Goal: Information Seeking & Learning: Learn about a topic

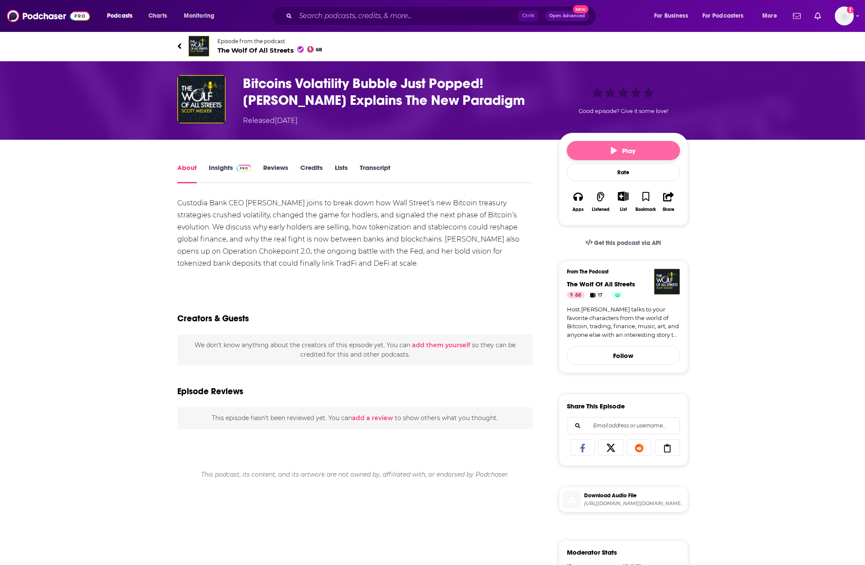
click at [615, 141] on button "Play" at bounding box center [623, 150] width 113 height 19
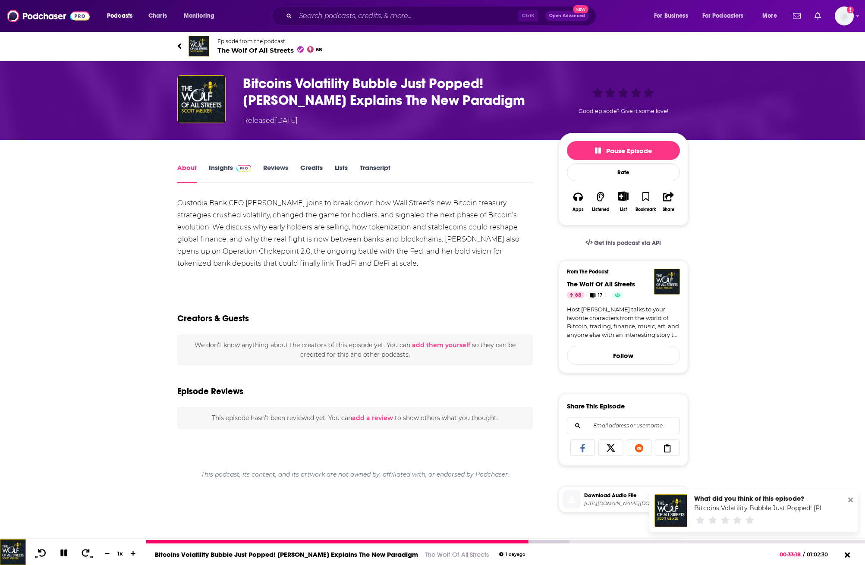
click at [68, 557] on button at bounding box center [63, 553] width 15 height 11
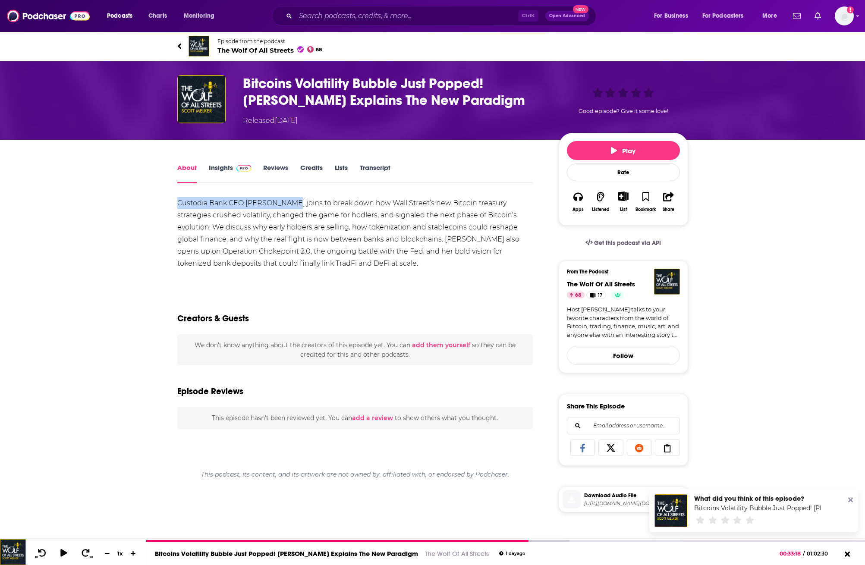
drag, startPoint x: 175, startPoint y: 200, endPoint x: 286, endPoint y: 202, distance: 110.9
click at [286, 202] on div "About Insights Reviews Credits Lists Transcript Custodia Bank CEO Caitlin Long …" at bounding box center [360, 476] width 395 height 628
copy div "Custodia Bank CEO Caitlin Long"
click at [149, 539] on div at bounding box center [505, 541] width 719 height 4
click at [70, 557] on button at bounding box center [64, 553] width 16 height 12
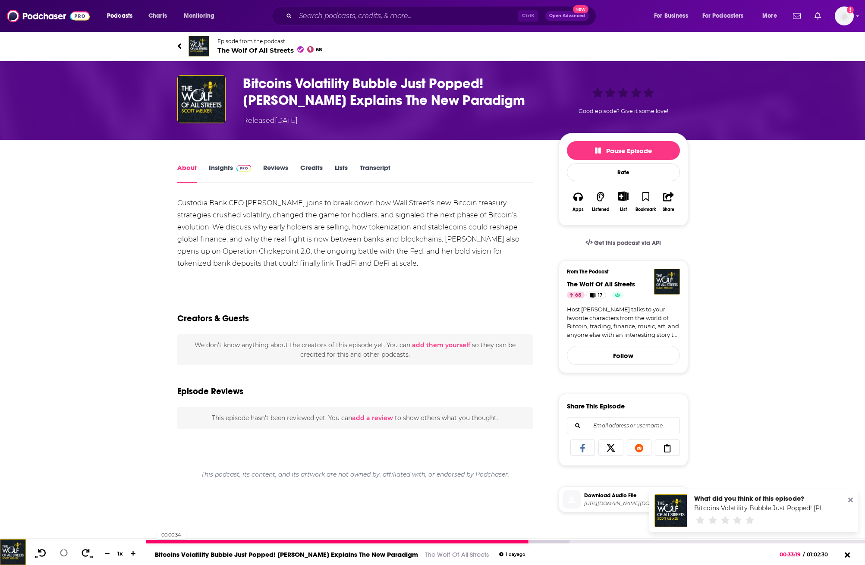
click at [153, 542] on div at bounding box center [337, 541] width 383 height 3
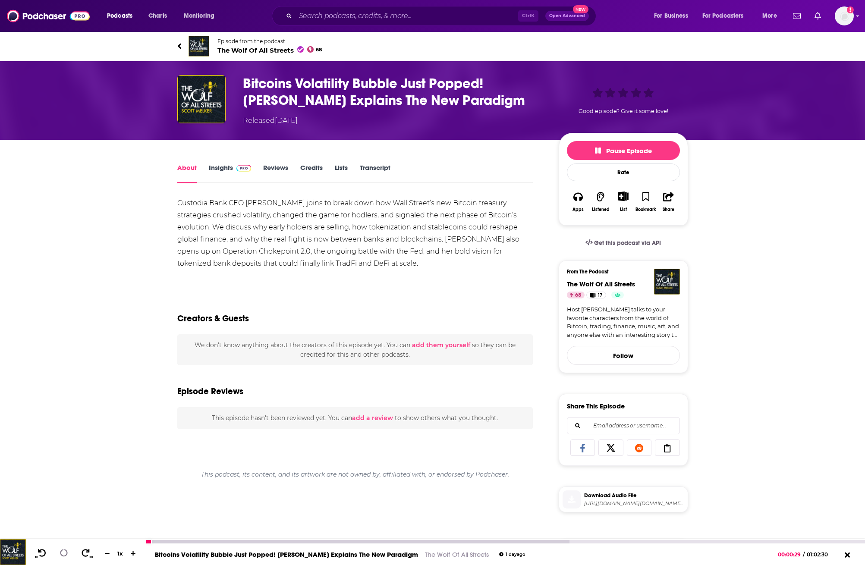
drag, startPoint x: 152, startPoint y: 542, endPoint x: 144, endPoint y: 548, distance: 10.2
click at [144, 548] on div "10 30 1 x Bitcoins Volatility Bubble Just Popped! Caitlin Long Explains The New…" at bounding box center [432, 552] width 865 height 26
click at [158, 541] on div at bounding box center [357, 541] width 423 height 3
click at [164, 540] on div at bounding box center [357, 541] width 423 height 3
click at [173, 540] on div at bounding box center [357, 541] width 423 height 3
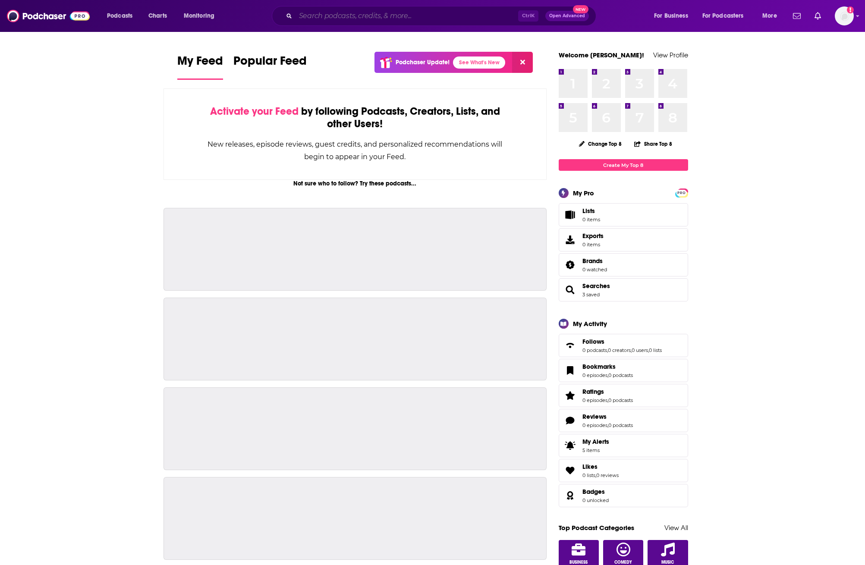
click at [399, 19] on input "Search podcasts, credits, & more..." at bounding box center [406, 16] width 223 height 14
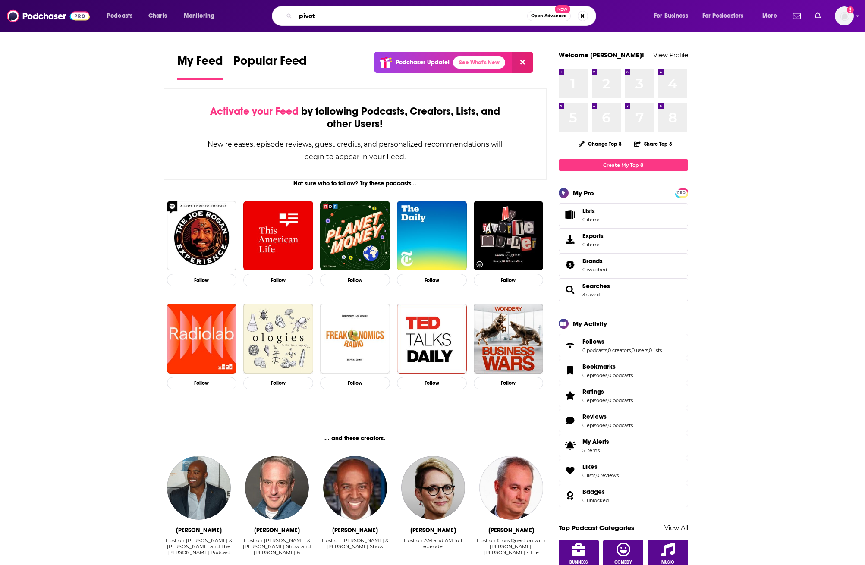
type input "pivot"
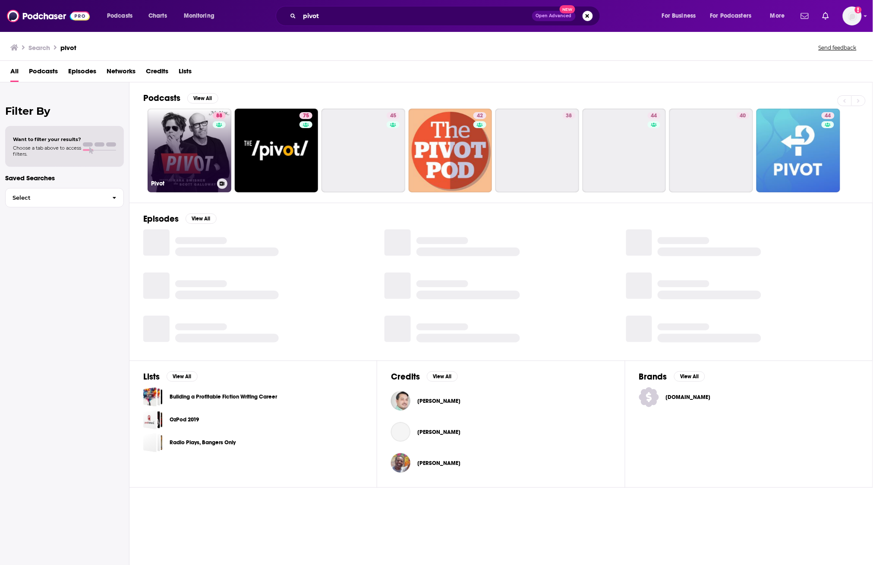
click at [190, 138] on link "88 Pivot" at bounding box center [190, 151] width 84 height 84
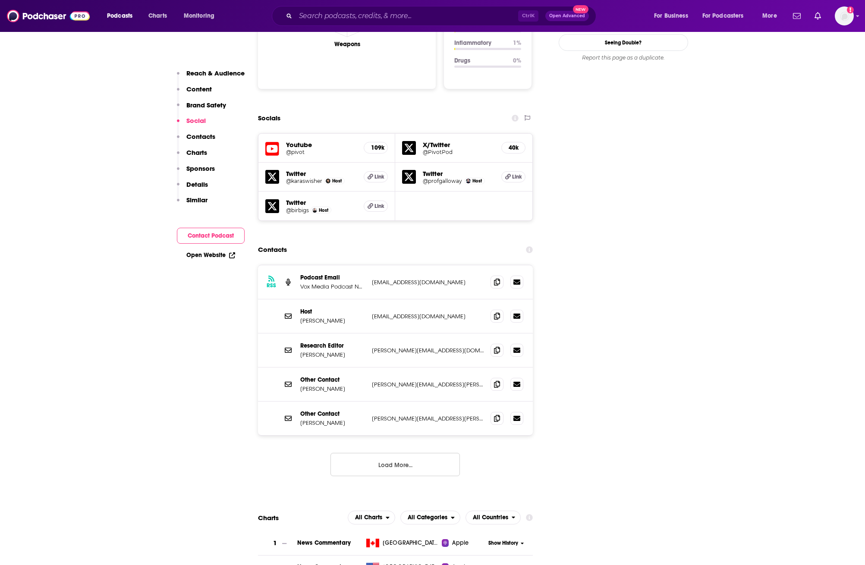
scroll to position [755, 0]
